Goal: Task Accomplishment & Management: Use online tool/utility

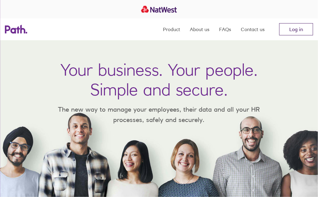
click at [287, 31] on link "Log in" at bounding box center [296, 29] width 34 height 12
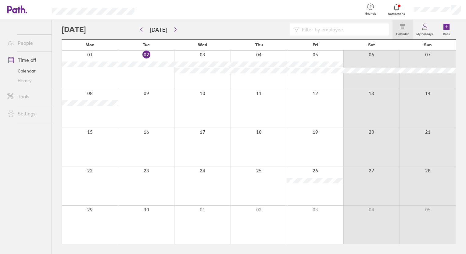
click at [305, 195] on div at bounding box center [315, 186] width 56 height 38
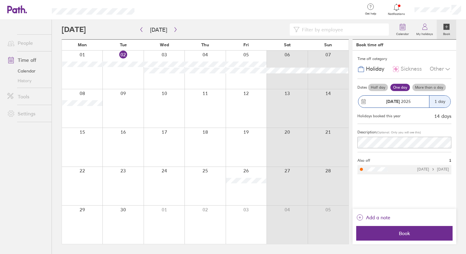
drag, startPoint x: 242, startPoint y: 177, endPoint x: 297, endPoint y: 10, distance: 175.8
click at [297, 10] on div at bounding box center [250, 10] width 213 height 20
